Goal: Task Accomplishment & Management: Manage account settings

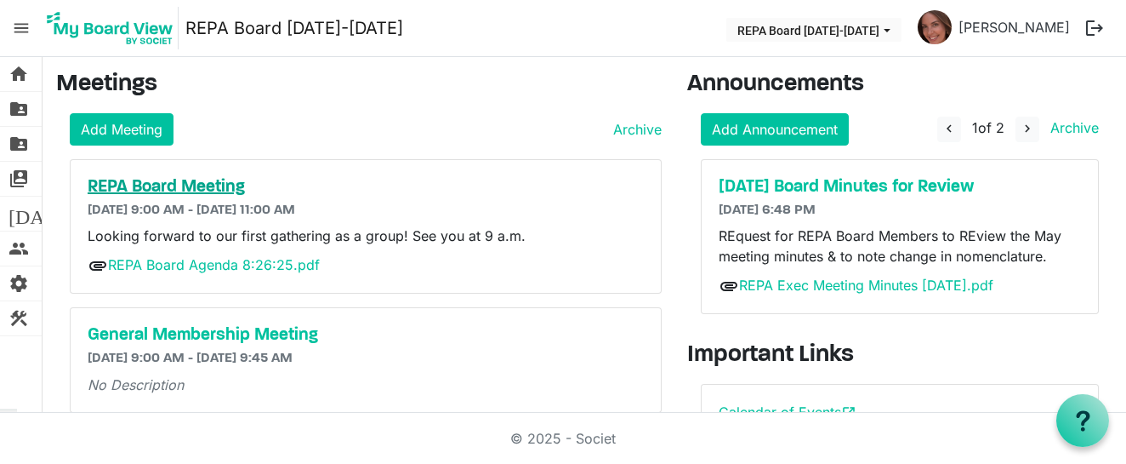
click at [196, 187] on h5 "REPA Board Meeting" at bounding box center [366, 187] width 556 height 20
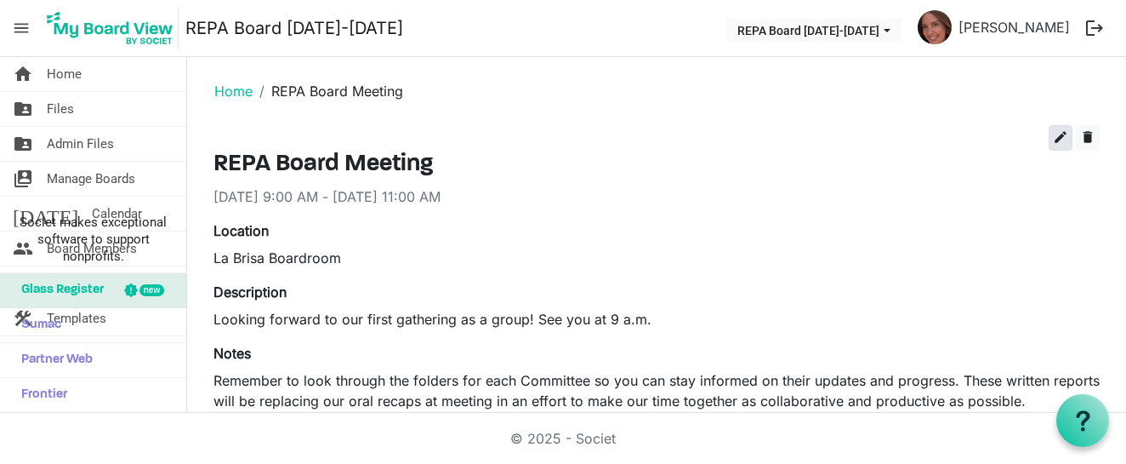
click at [1057, 138] on span "edit" at bounding box center [1060, 136] width 15 height 15
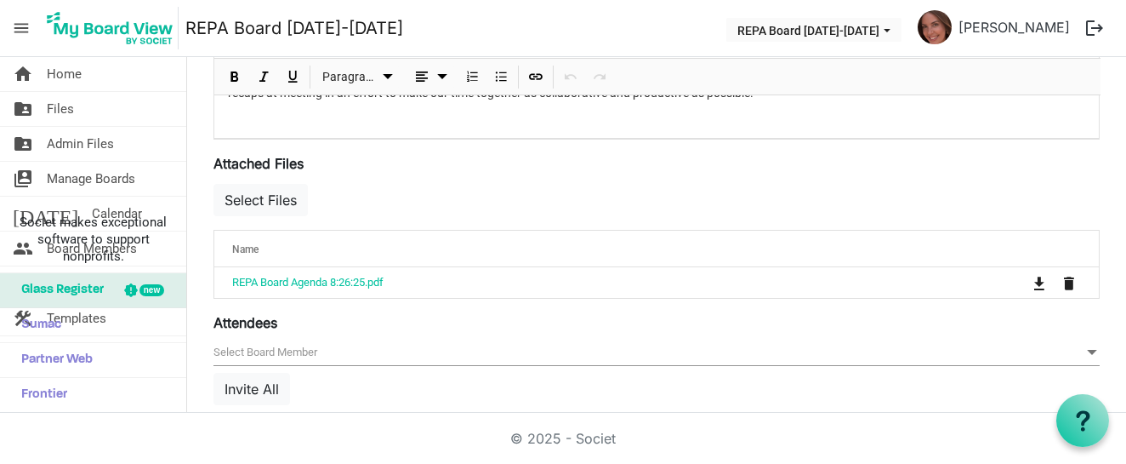
scroll to position [535, 0]
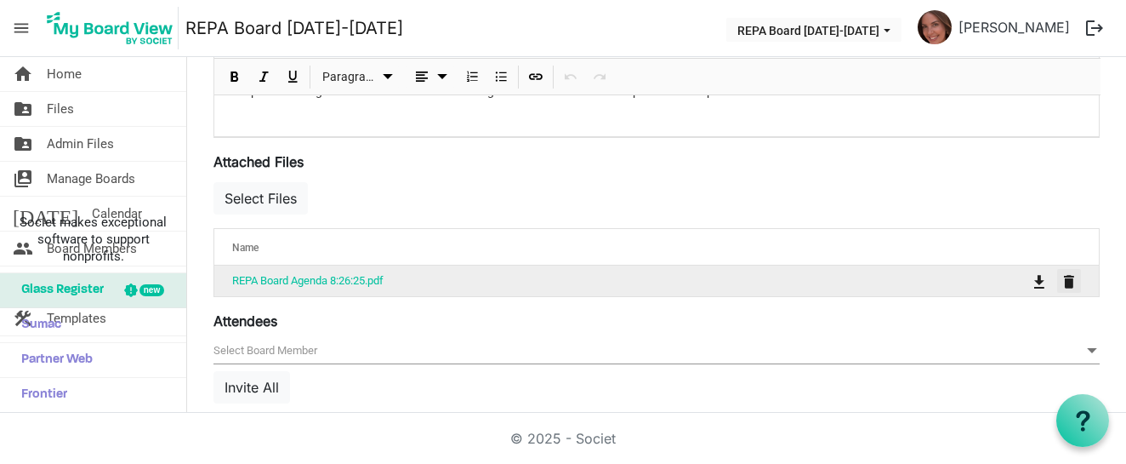
click at [1071, 280] on span "is Command column column header" at bounding box center [1069, 282] width 10 height 14
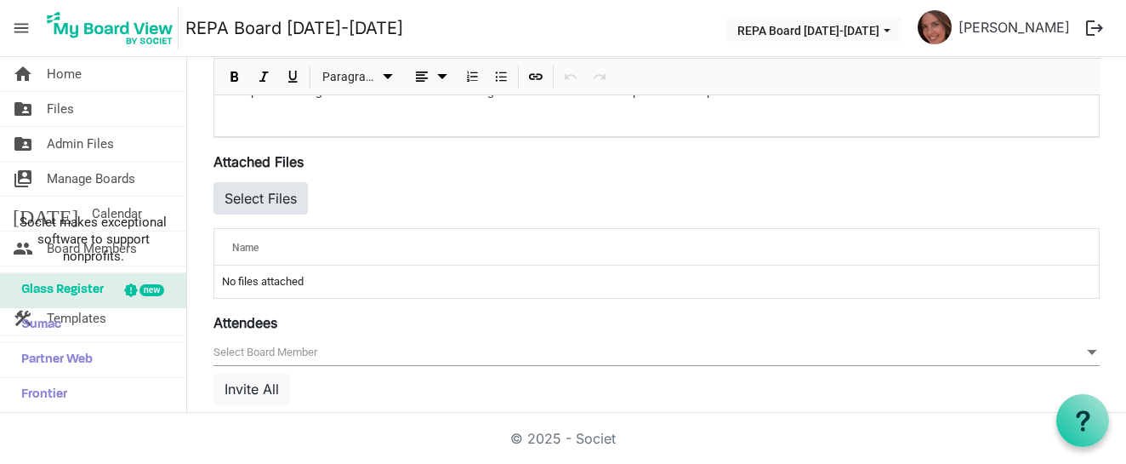
click at [271, 200] on button "Select Files" at bounding box center [260, 198] width 94 height 32
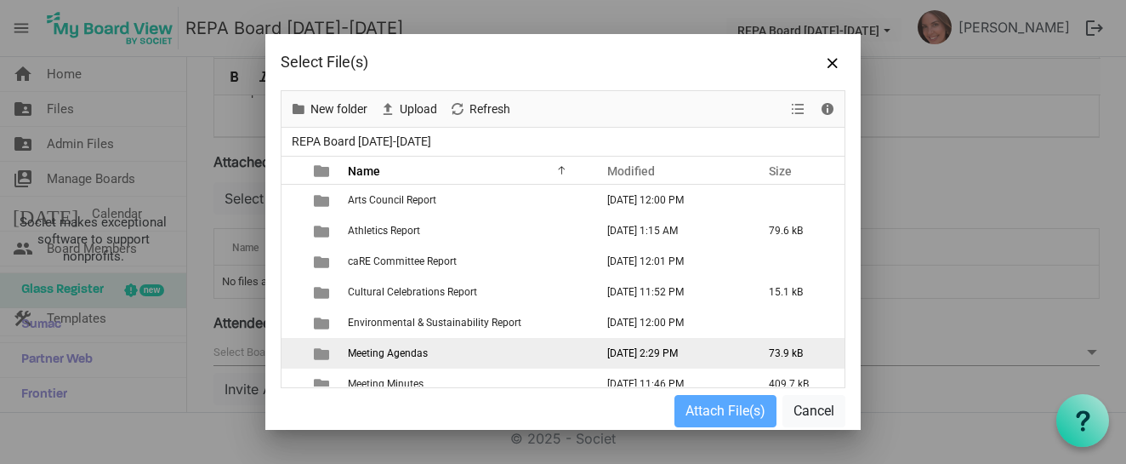
click at [318, 351] on span "is template cell column header type" at bounding box center [321, 353] width 15 height 15
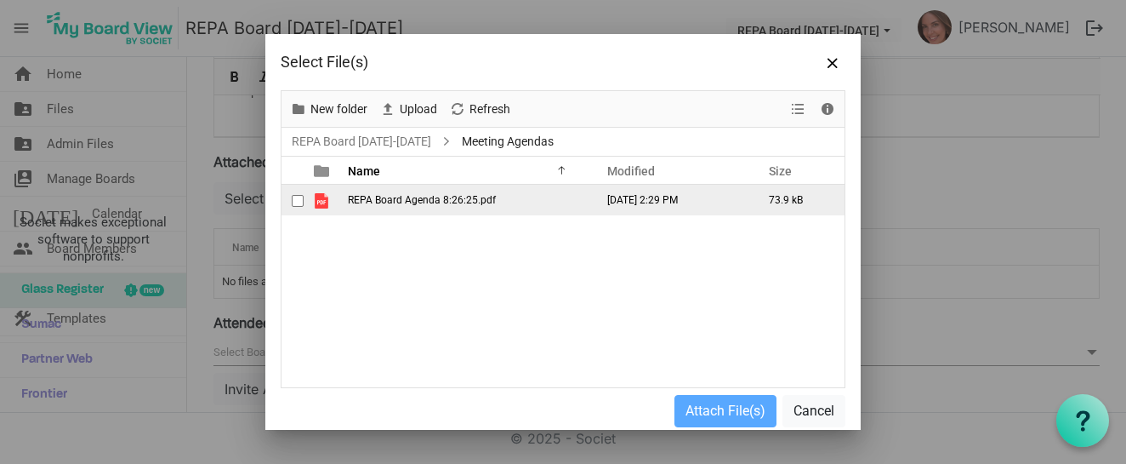
click at [296, 202] on span "checkbox" at bounding box center [298, 201] width 12 height 12
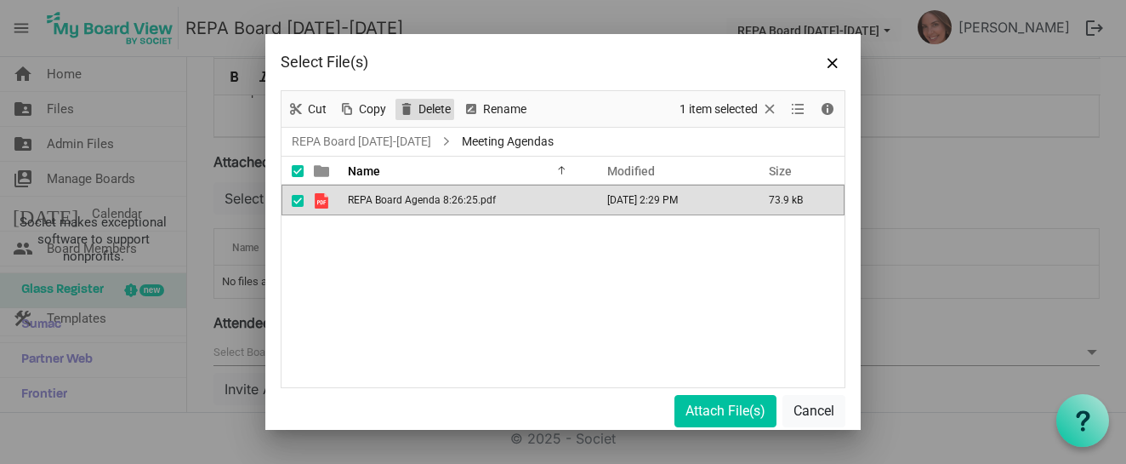
click at [422, 106] on span "Delete" at bounding box center [435, 109] width 36 height 21
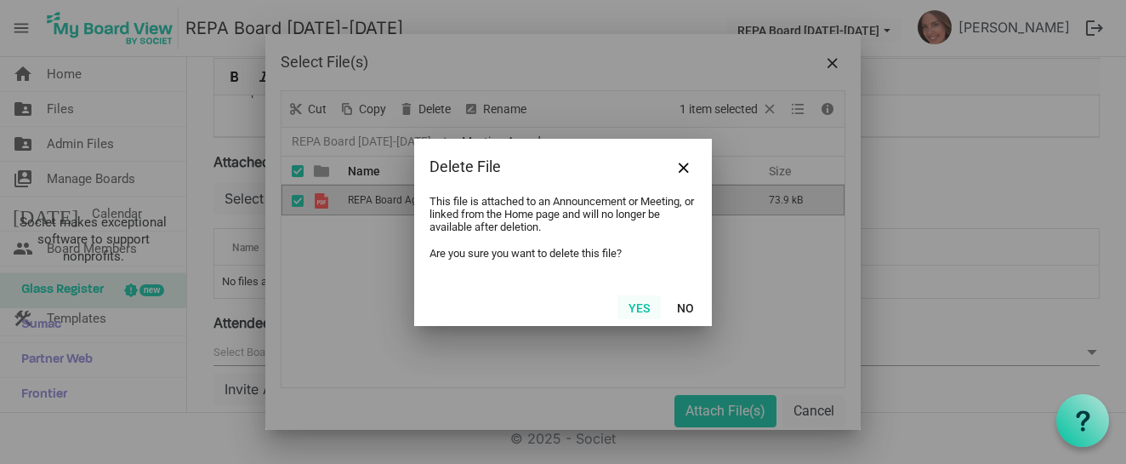
click at [646, 306] on button "Yes" at bounding box center [639, 307] width 43 height 24
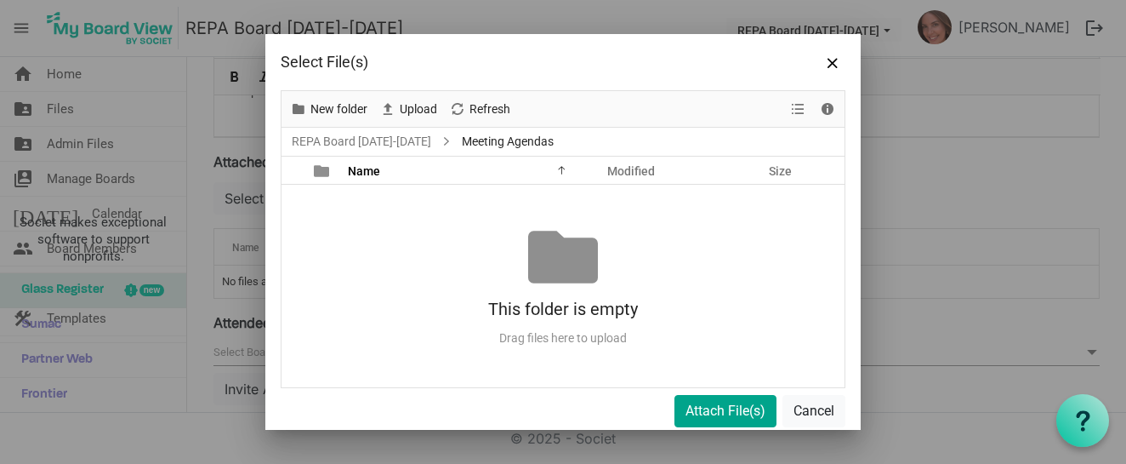
click at [726, 418] on button "Attach File(s)" at bounding box center [726, 411] width 102 height 32
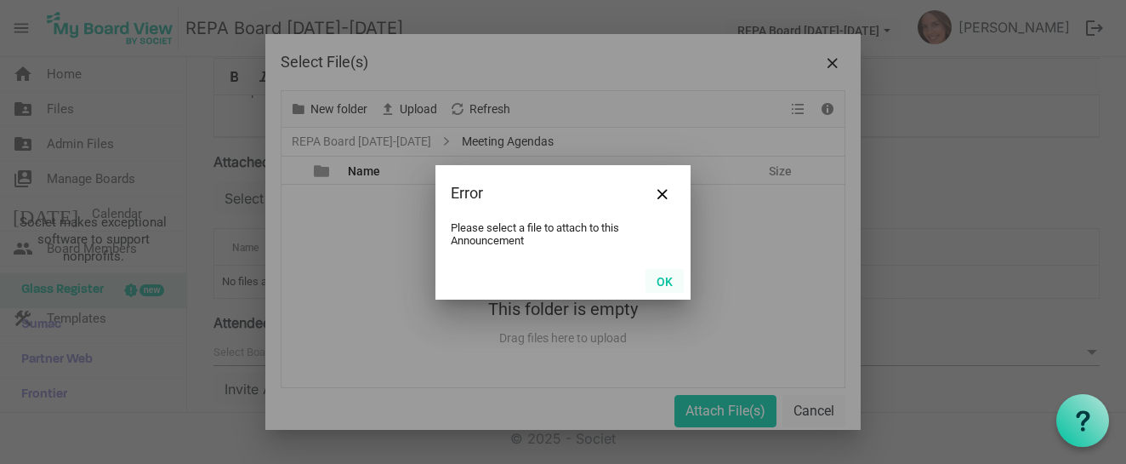
click at [664, 279] on button "OK" at bounding box center [665, 281] width 38 height 24
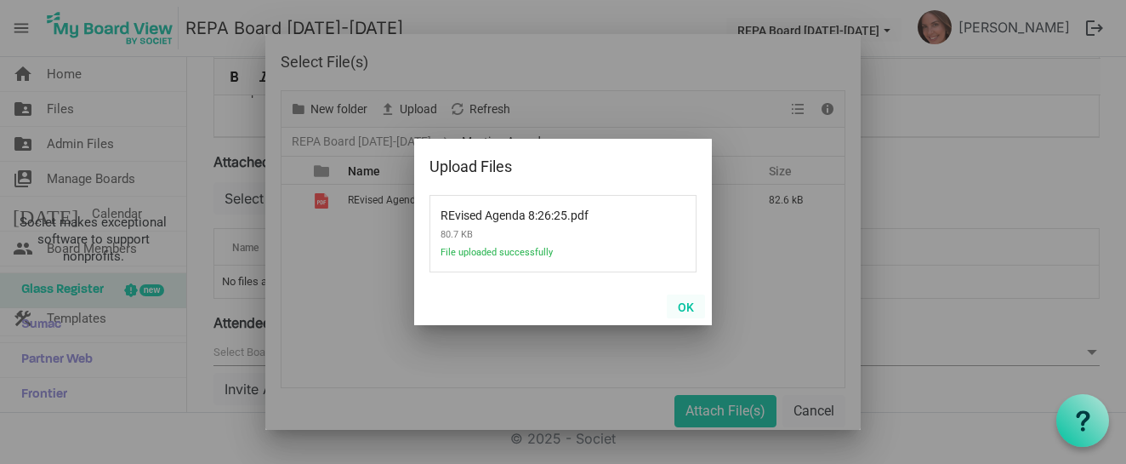
click at [684, 299] on button "OK" at bounding box center [686, 306] width 38 height 24
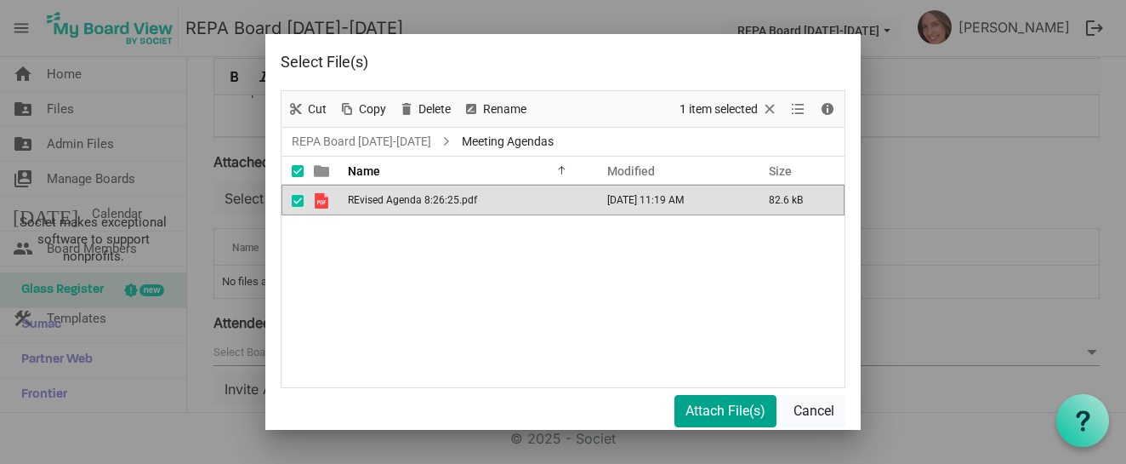
click at [724, 413] on button "Attach File(s)" at bounding box center [726, 411] width 102 height 32
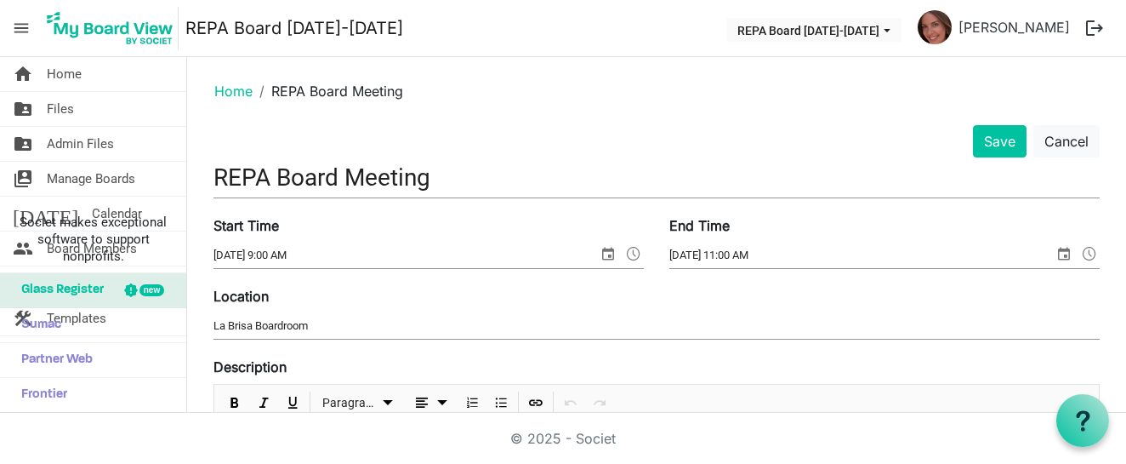
scroll to position [0, 0]
click at [999, 147] on button "Save" at bounding box center [1000, 141] width 54 height 32
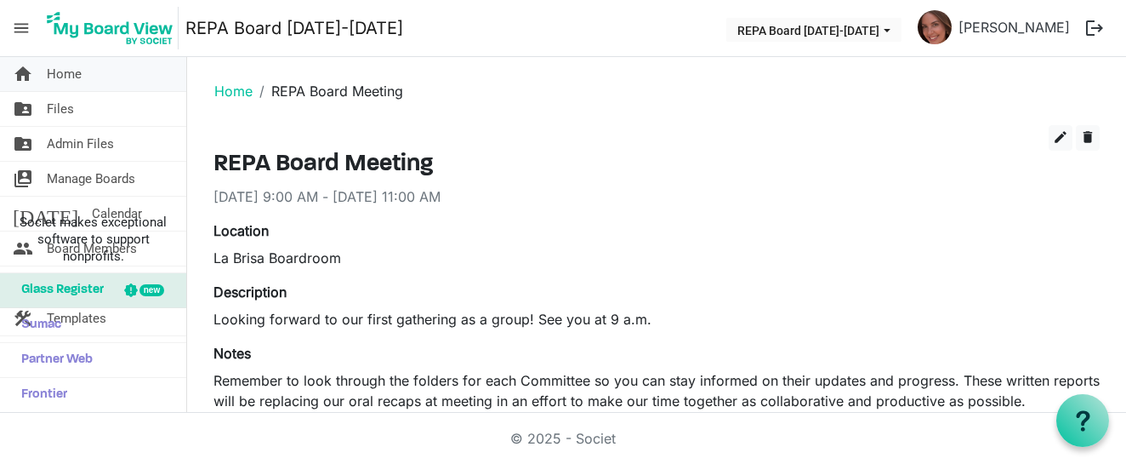
click at [53, 75] on span "Home" at bounding box center [64, 74] width 35 height 34
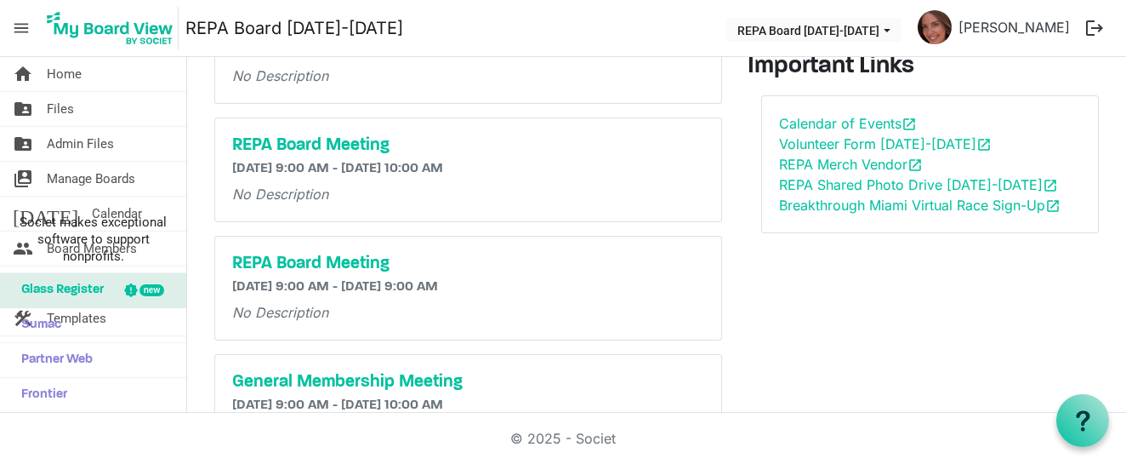
scroll to position [313, 0]
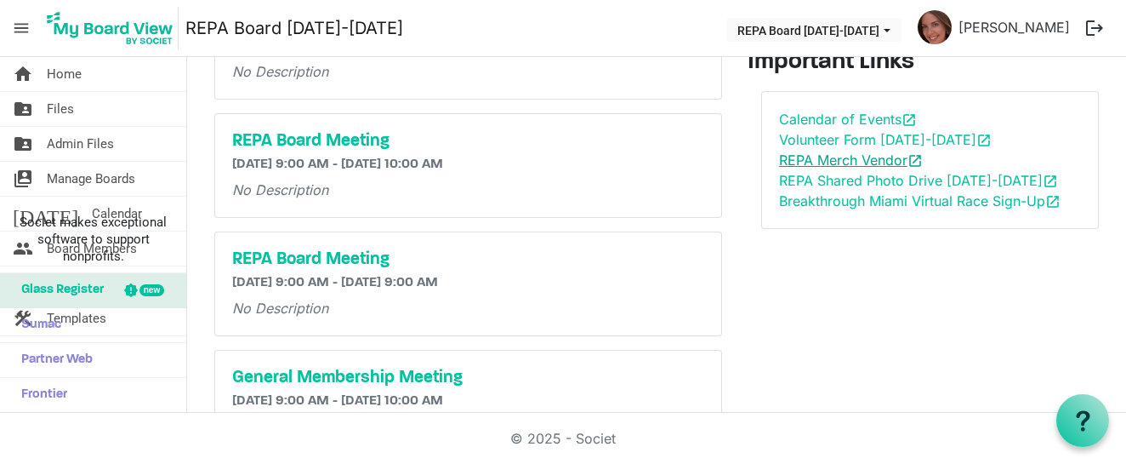
click at [921, 168] on span "open_in_new" at bounding box center [915, 160] width 15 height 15
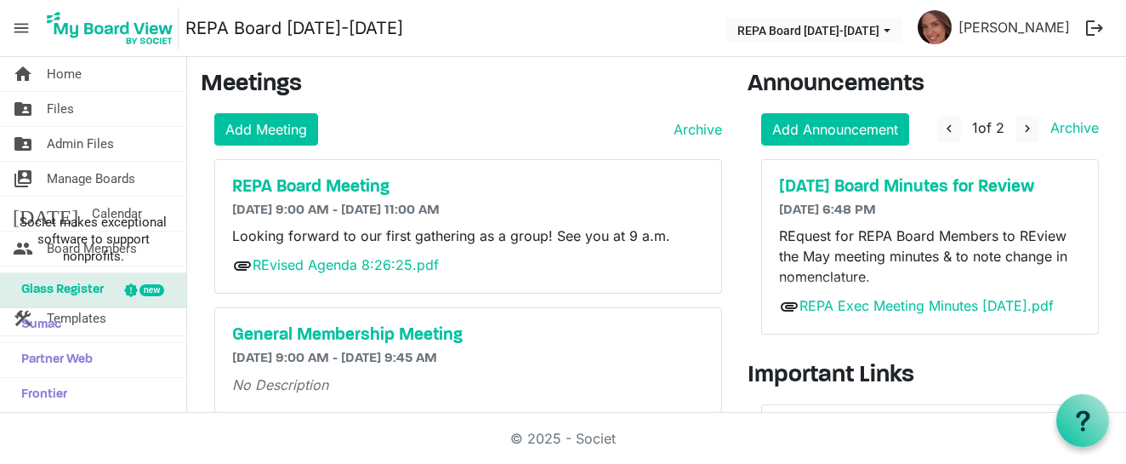
scroll to position [0, 0]
click at [17, 30] on span "menu" at bounding box center [21, 28] width 32 height 32
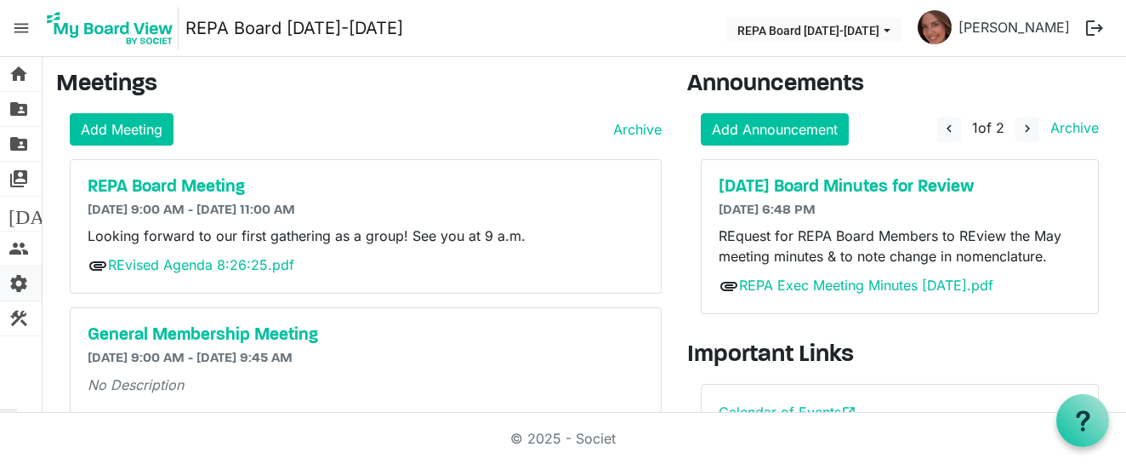
click at [20, 289] on span "settings" at bounding box center [19, 283] width 20 height 34
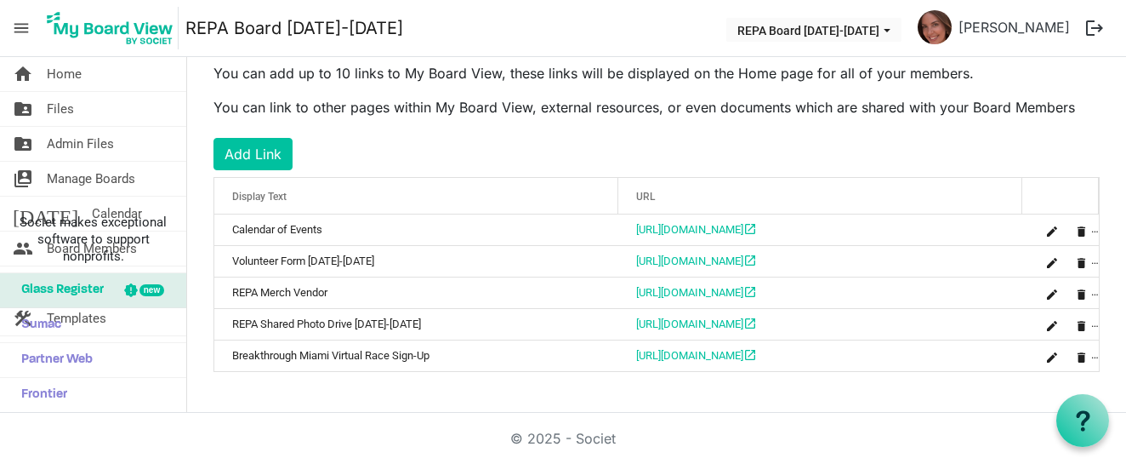
scroll to position [483, 0]
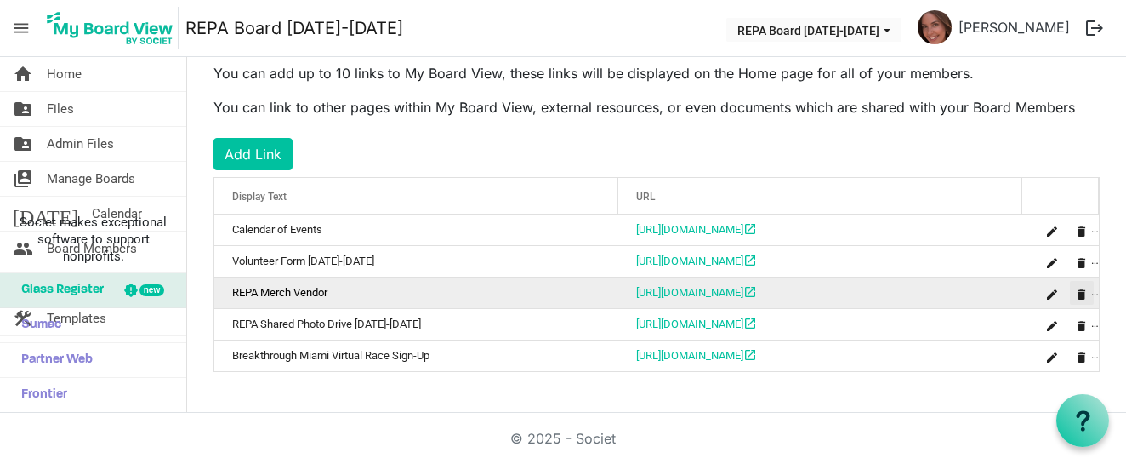
click at [1078, 291] on span "is Command column column header" at bounding box center [1082, 294] width 10 height 10
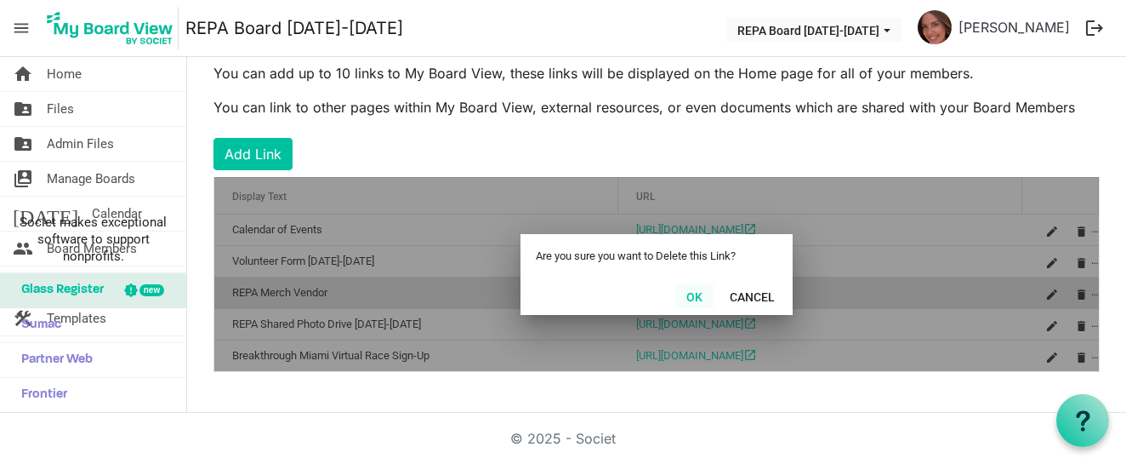
click at [692, 298] on button "OK" at bounding box center [694, 296] width 38 height 24
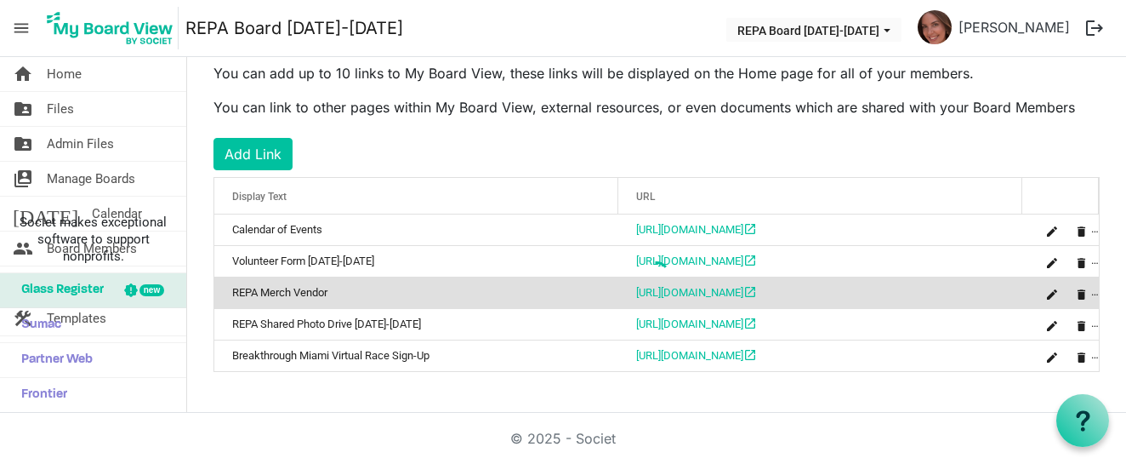
scroll to position [452, 0]
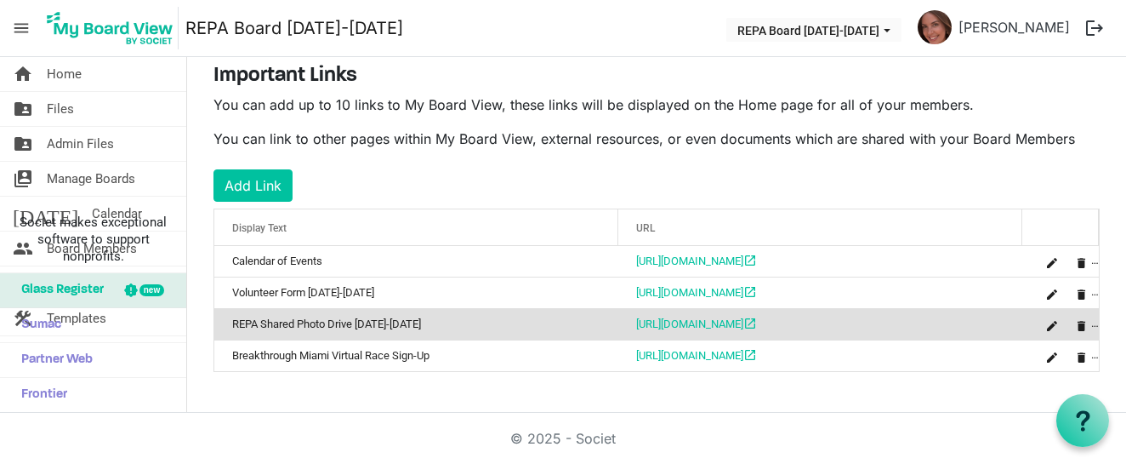
click at [25, 22] on span "menu" at bounding box center [21, 28] width 32 height 32
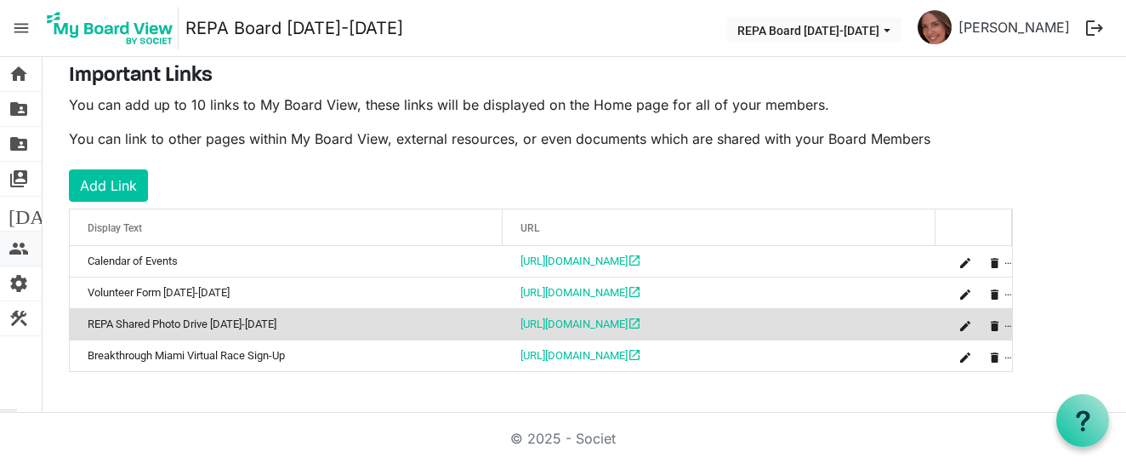
click at [20, 241] on span "people" at bounding box center [19, 248] width 20 height 34
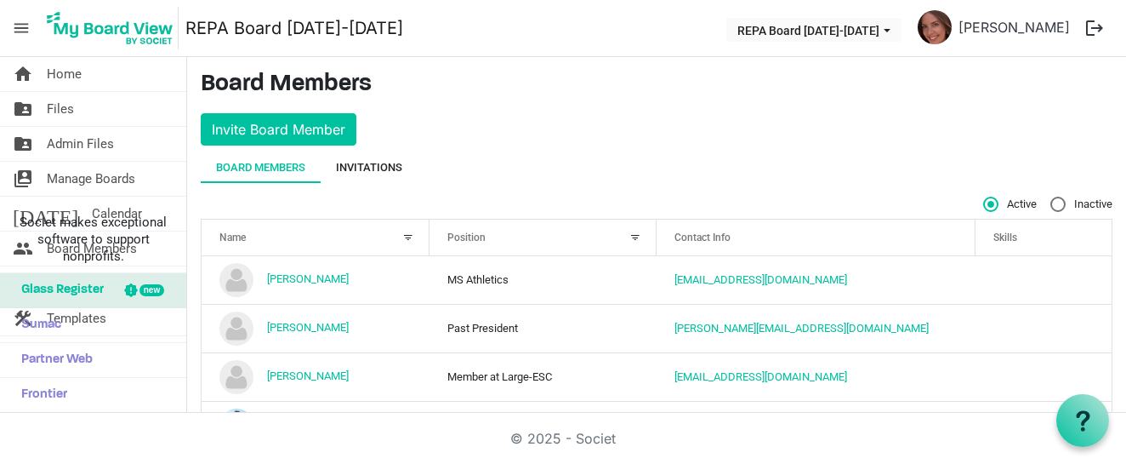
click at [375, 162] on div "Invitations" at bounding box center [369, 167] width 66 height 17
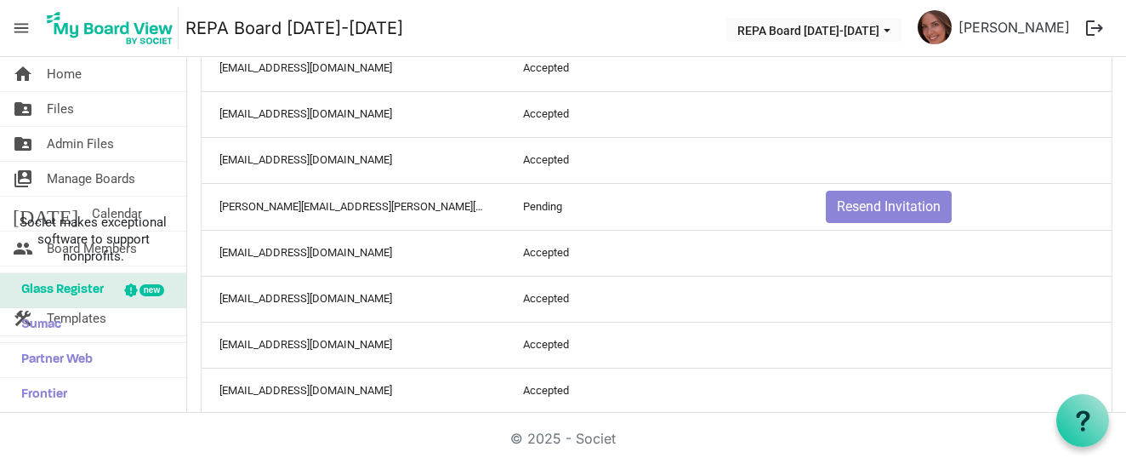
scroll to position [984, 0]
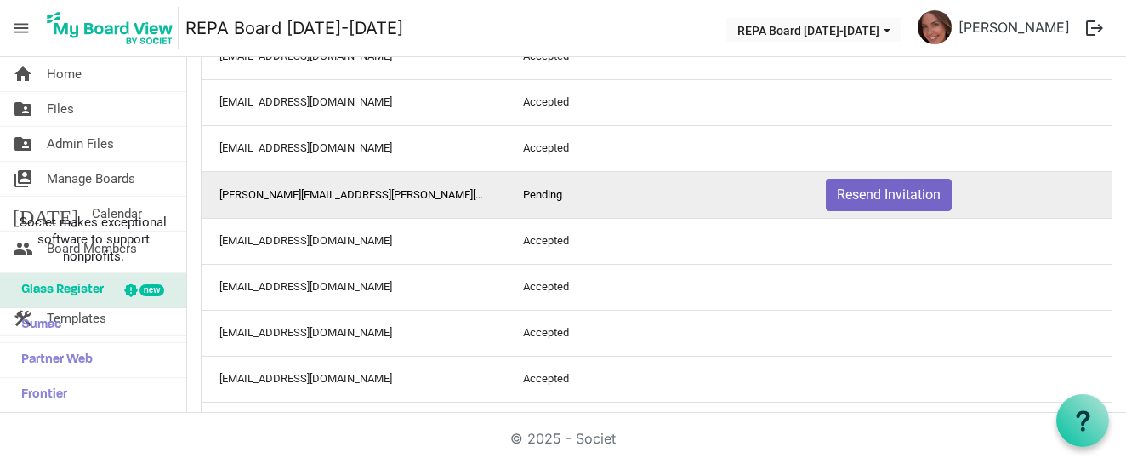
click at [857, 208] on button "Resend Invitation" at bounding box center [889, 195] width 126 height 32
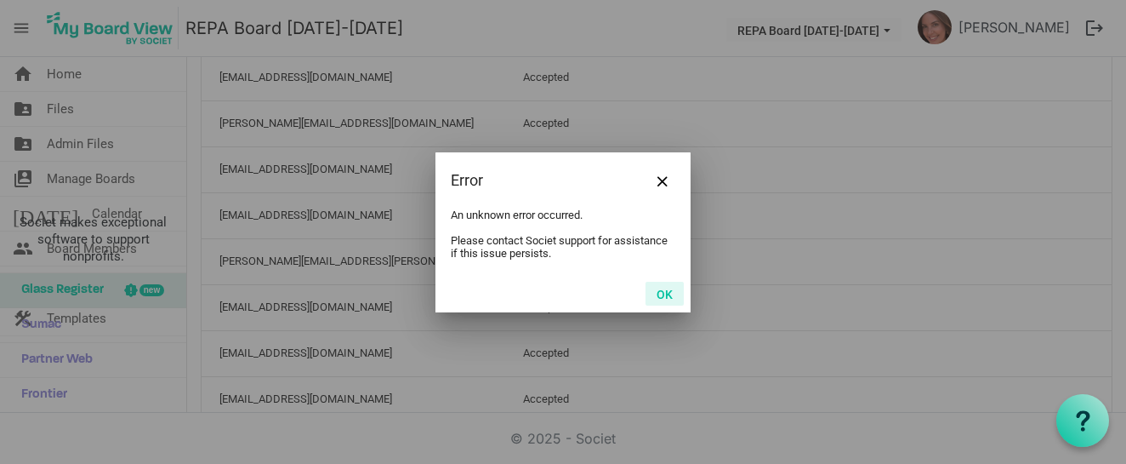
scroll to position [732, 0]
click at [663, 297] on button "OK" at bounding box center [665, 294] width 38 height 24
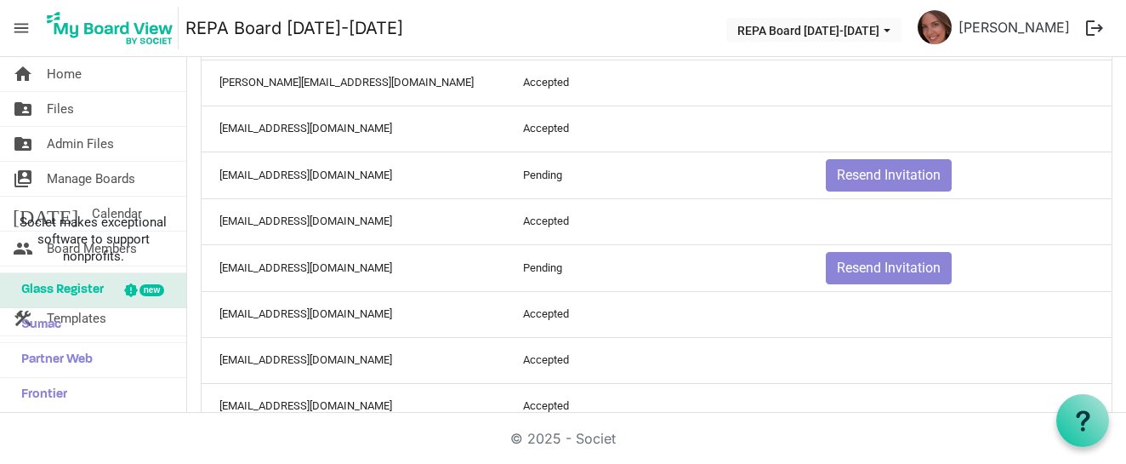
scroll to position [339, 0]
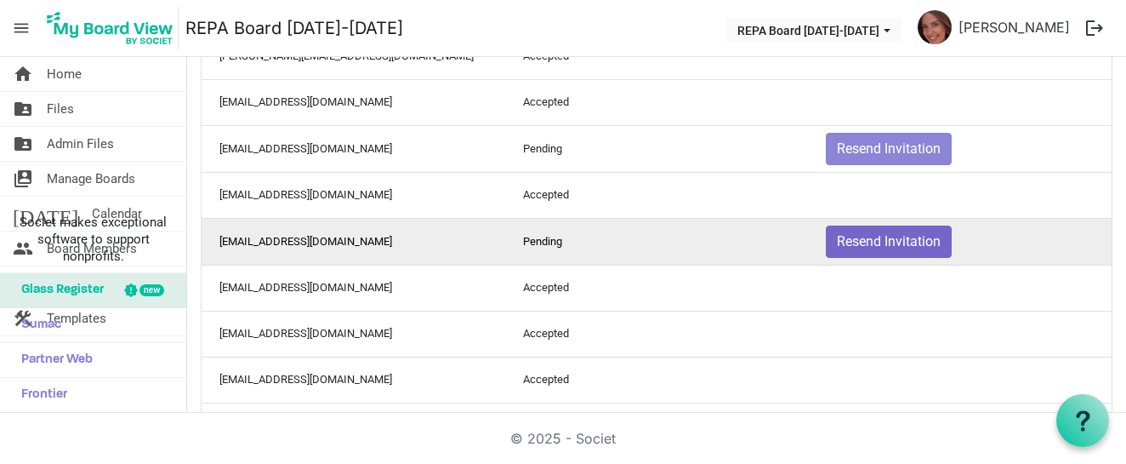
click at [862, 244] on button "Resend Invitation" at bounding box center [889, 241] width 126 height 32
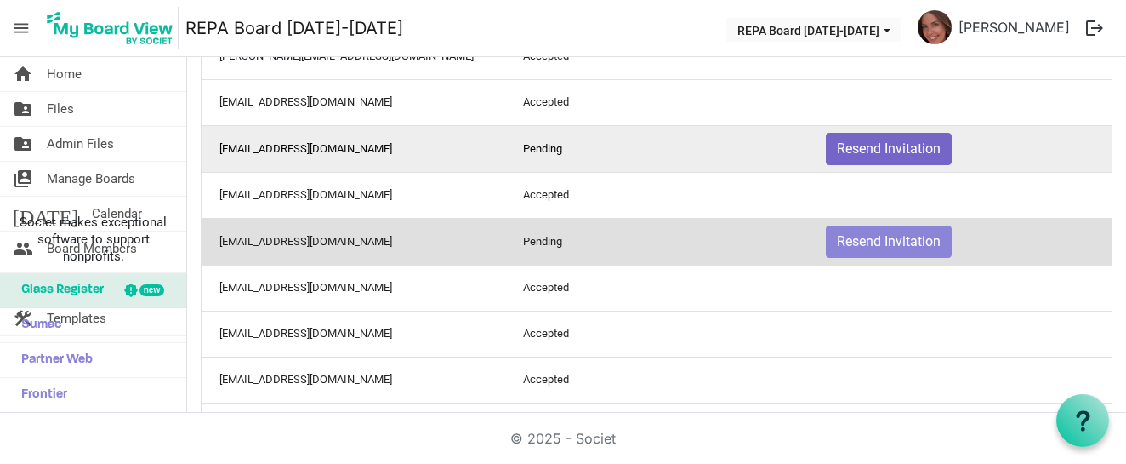
click at [894, 147] on button "Resend Invitation" at bounding box center [889, 149] width 126 height 32
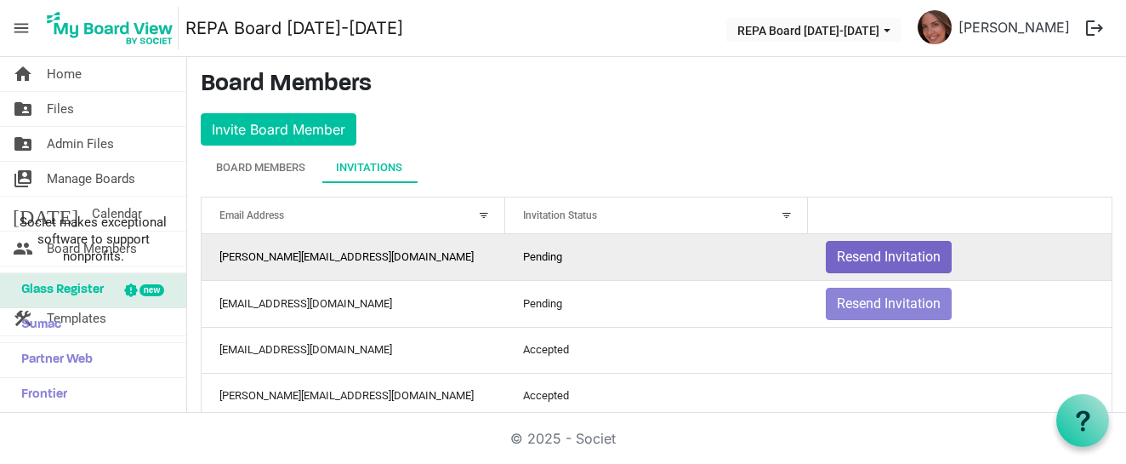
scroll to position [0, 0]
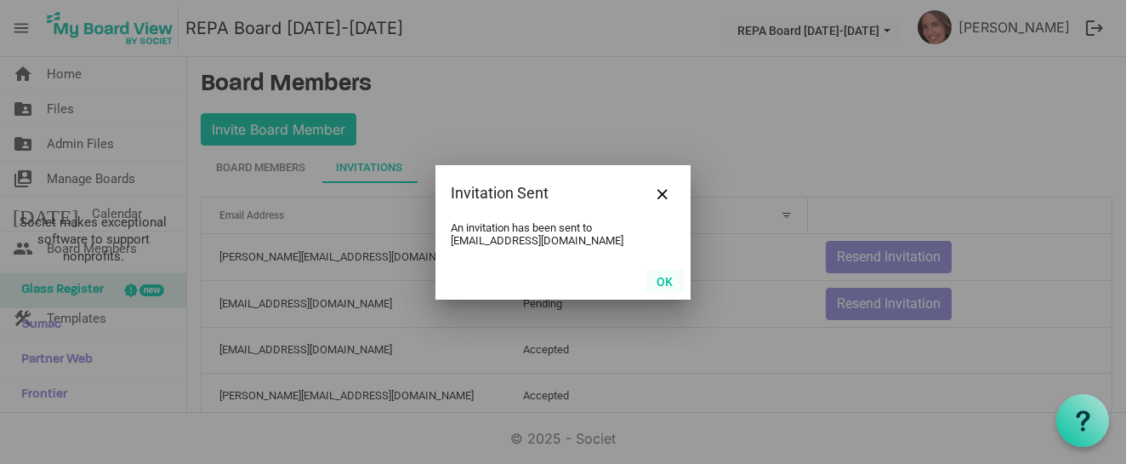
click at [667, 286] on button "OK" at bounding box center [665, 281] width 38 height 24
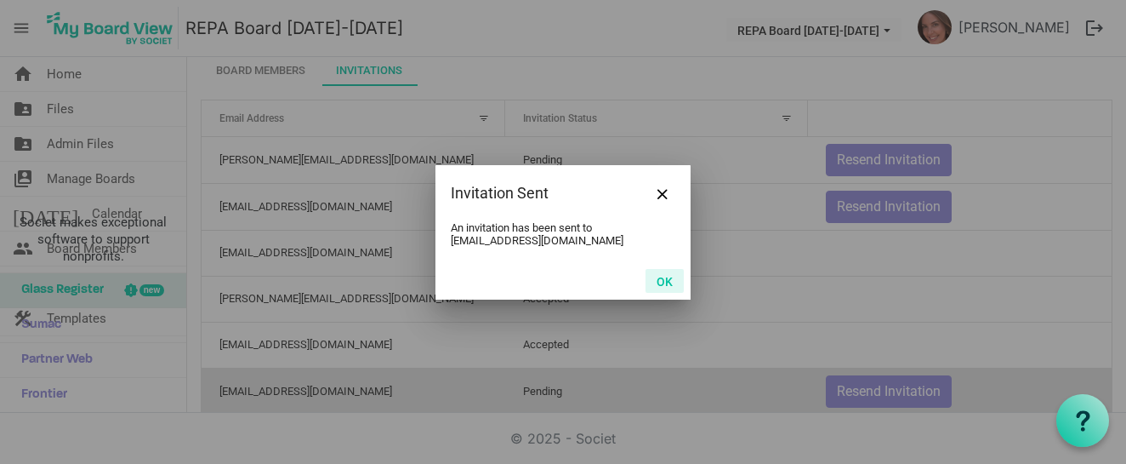
scroll to position [96, 0]
click at [671, 282] on button "OK" at bounding box center [665, 281] width 38 height 24
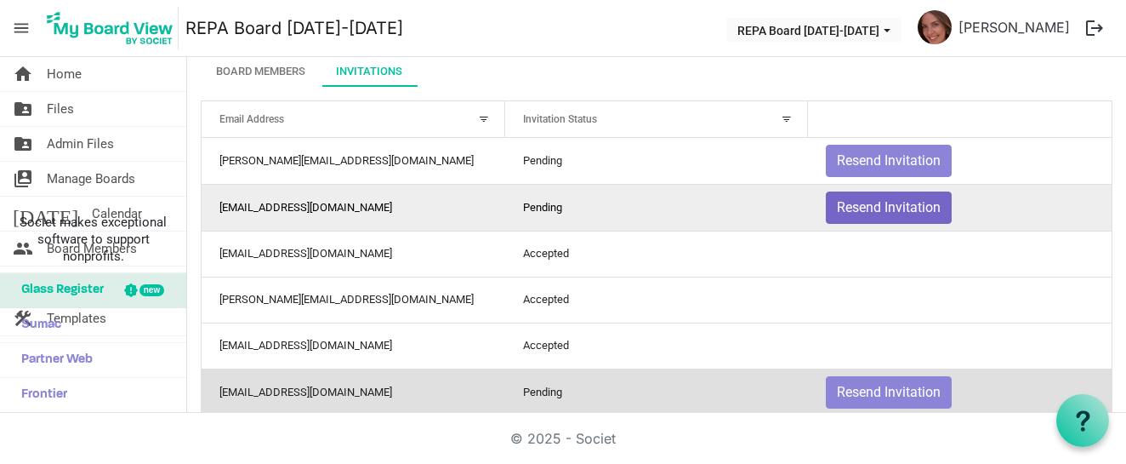
click at [851, 205] on button "Resend Invitation" at bounding box center [889, 207] width 126 height 32
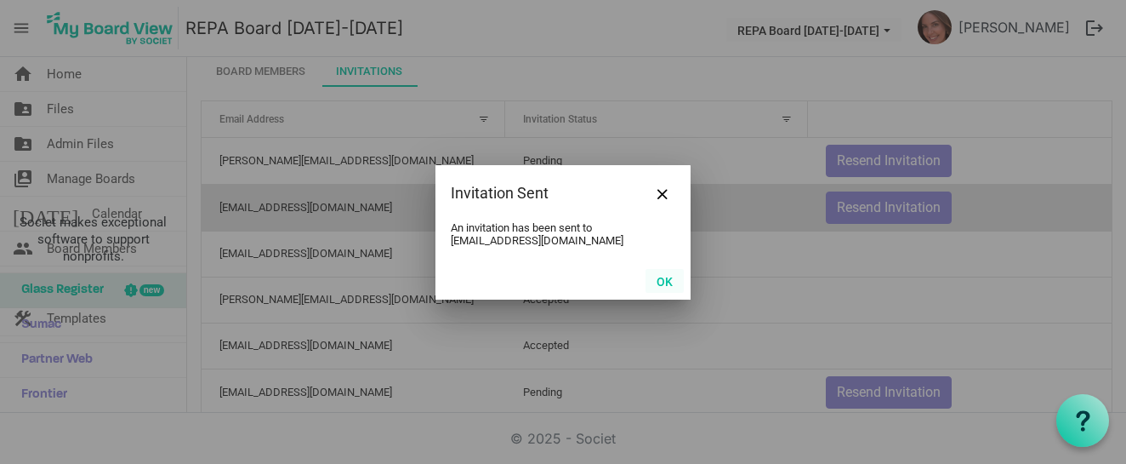
click at [666, 284] on button "OK" at bounding box center [665, 281] width 38 height 24
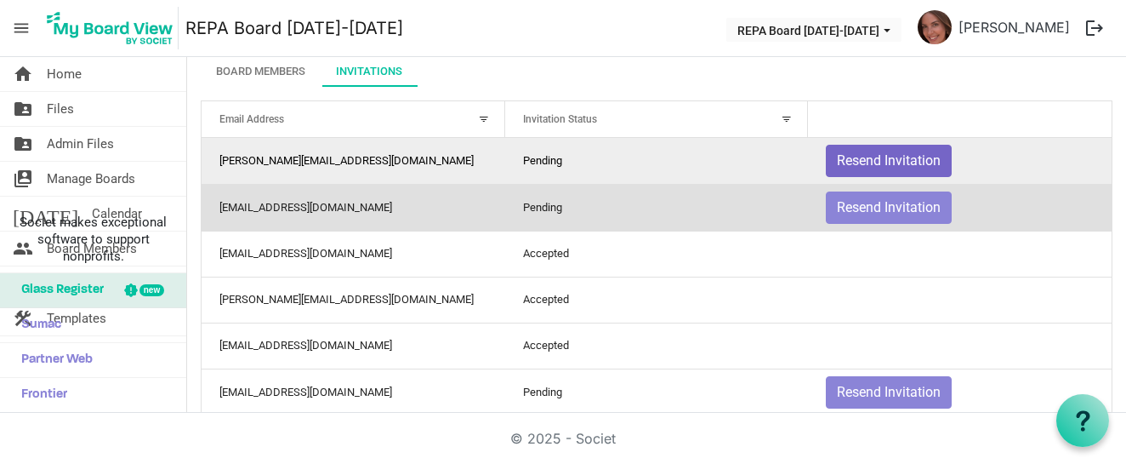
click at [925, 161] on button "Resend Invitation" at bounding box center [889, 161] width 126 height 32
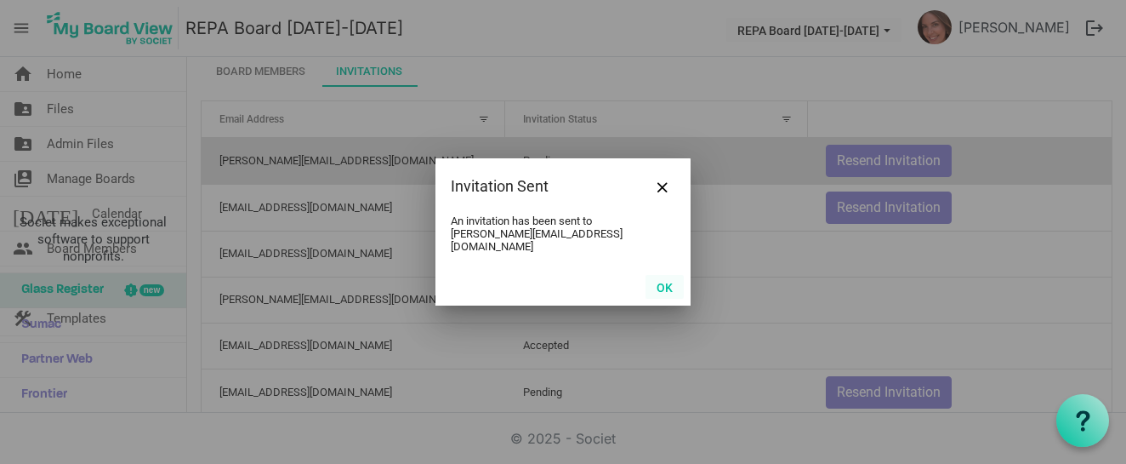
click at [671, 282] on button "OK" at bounding box center [665, 287] width 38 height 24
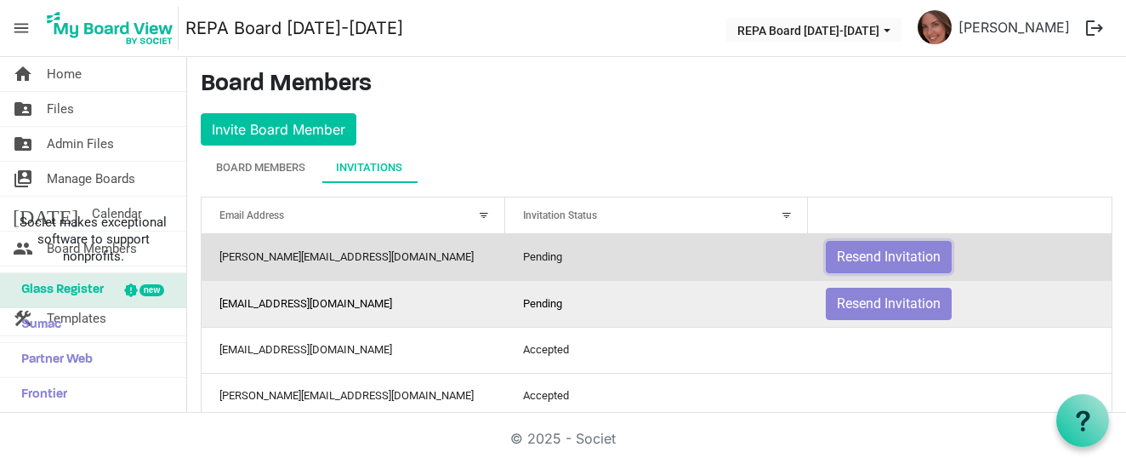
scroll to position [0, 0]
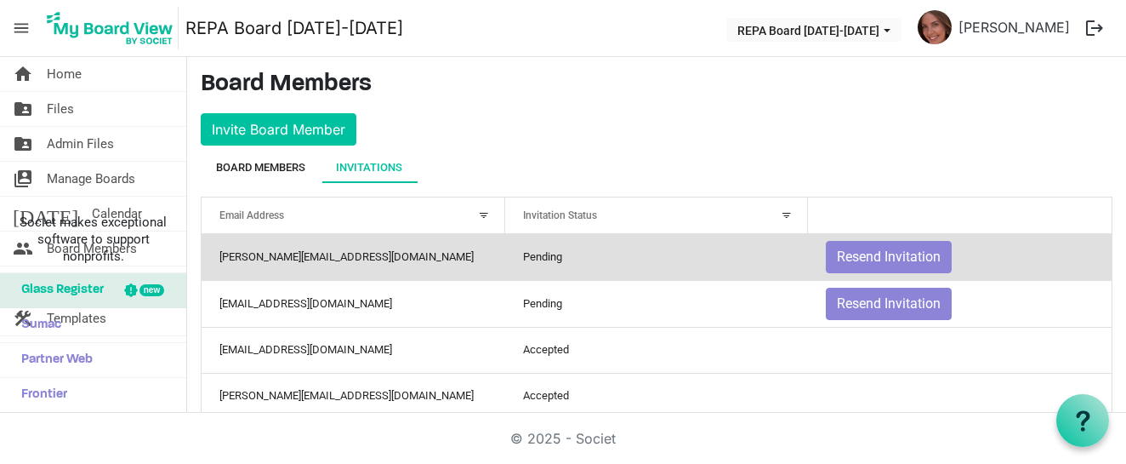
click at [290, 163] on div "Board Members" at bounding box center [260, 167] width 89 height 17
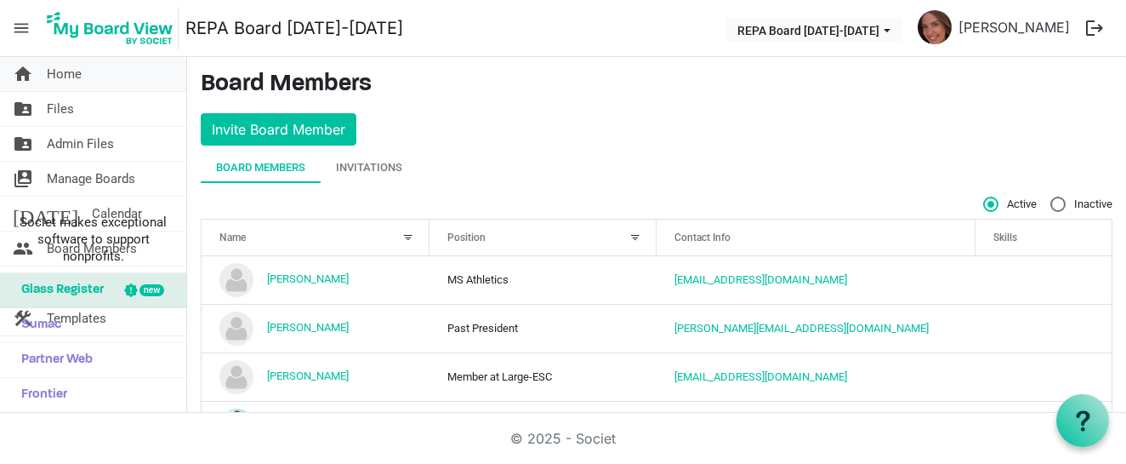
click at [41, 77] on link "home Home" at bounding box center [93, 74] width 186 height 34
